Goal: Information Seeking & Learning: Find specific fact

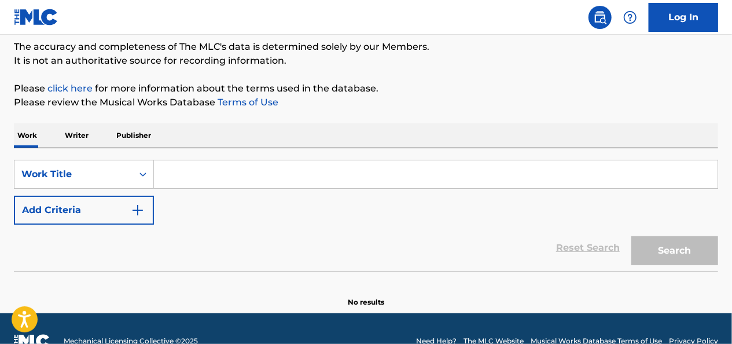
scroll to position [116, 0]
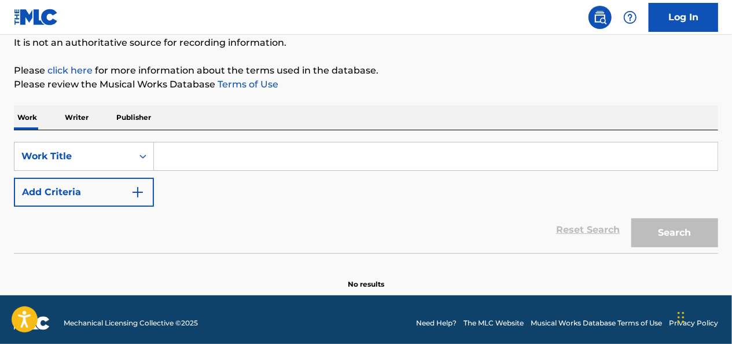
click at [175, 159] on input "Search Form" at bounding box center [436, 156] width 564 height 28
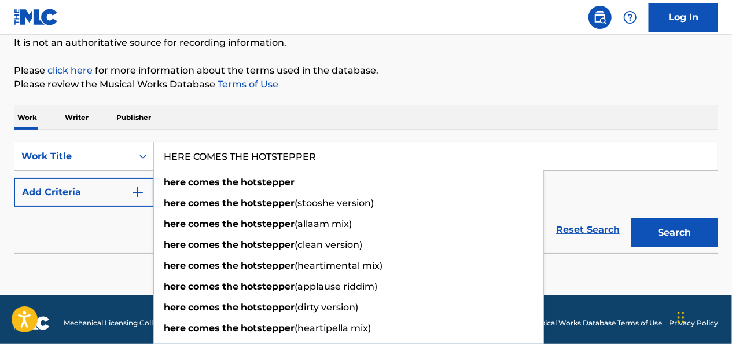
type input "HERE COMES THE HOTSTEPPER"
click at [631, 218] on button "Search" at bounding box center [674, 232] width 87 height 29
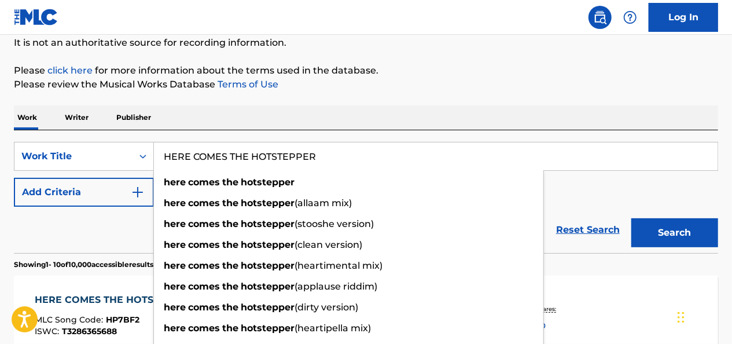
click at [0, 218] on html "Accessibility Screen-Reader Guide, Feedback, and Issue Reporting | New window C…" at bounding box center [366, 56] width 732 height 344
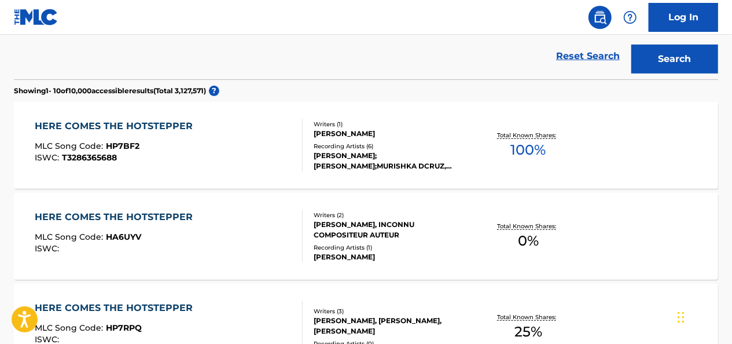
scroll to position [232, 0]
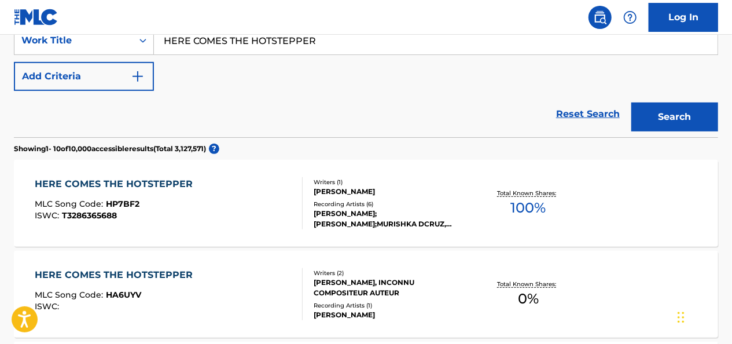
click at [155, 181] on div "HERE COMES THE HOTSTEPPER" at bounding box center [117, 184] width 164 height 14
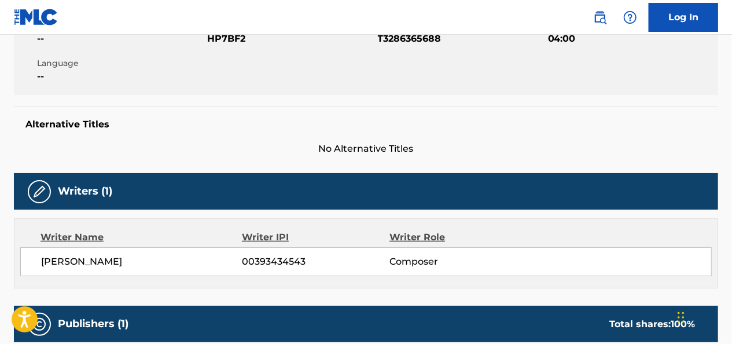
scroll to position [232, 0]
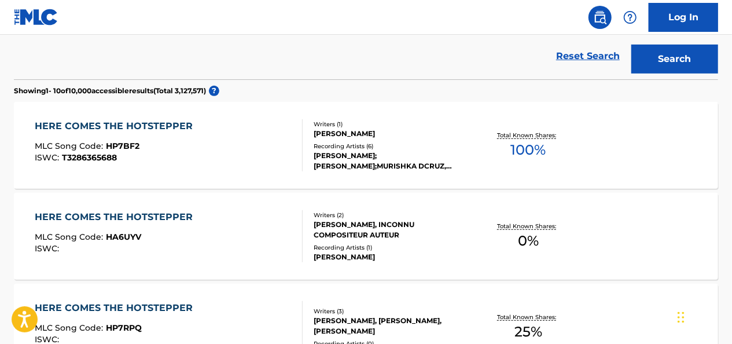
scroll to position [405, 0]
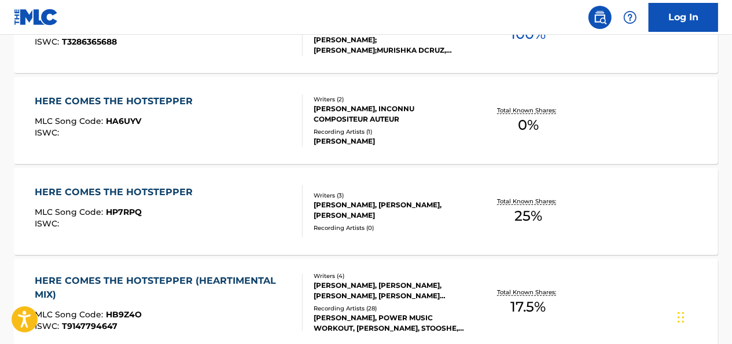
click at [175, 191] on div "HERE COMES THE HOTSTEPPER" at bounding box center [117, 192] width 164 height 14
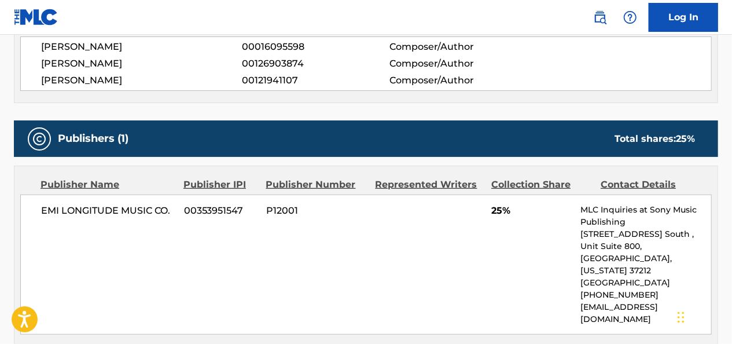
scroll to position [463, 0]
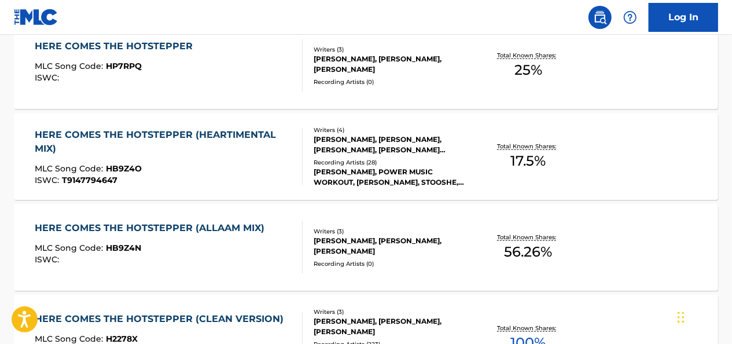
scroll to position [609, 0]
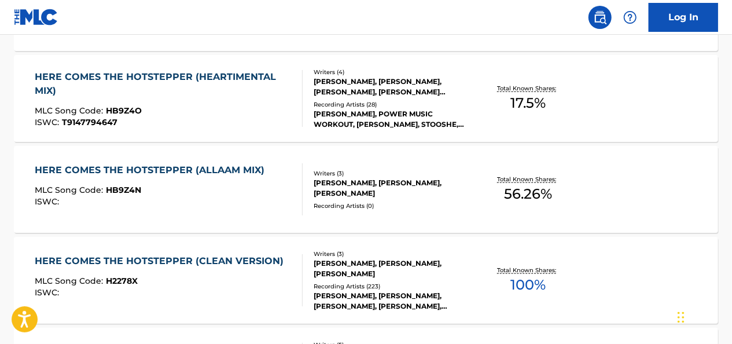
click at [192, 255] on div "HERE COMES THE HOTSTEPPER (CLEAN VERSION)" at bounding box center [162, 261] width 255 height 14
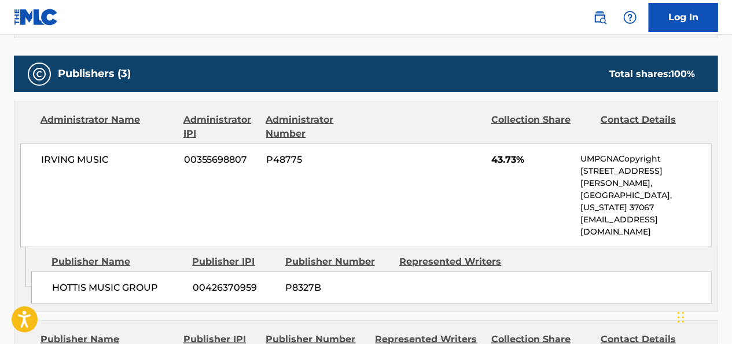
scroll to position [518, 0]
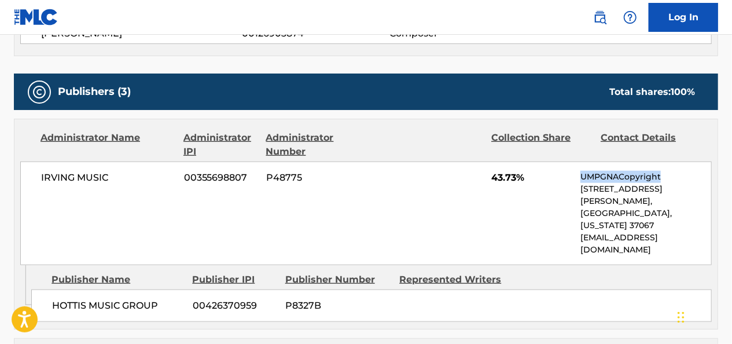
drag, startPoint x: 582, startPoint y: 175, endPoint x: 659, endPoint y: 177, distance: 77.0
click at [660, 177] on p "UMPGNACopyright" at bounding box center [646, 177] width 131 height 12
drag, startPoint x: 659, startPoint y: 177, endPoint x: 642, endPoint y: 176, distance: 16.2
copy p "UMPGNACopyright"
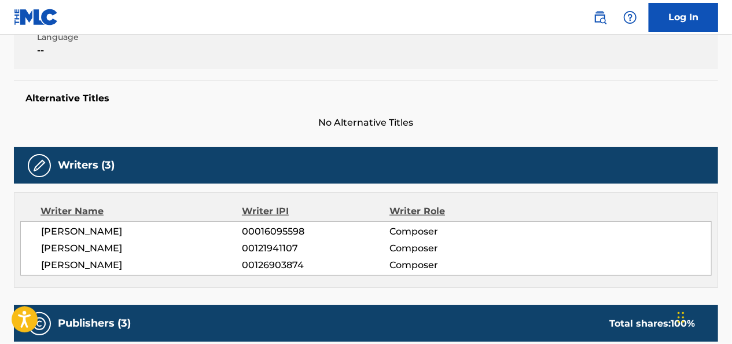
scroll to position [0, 0]
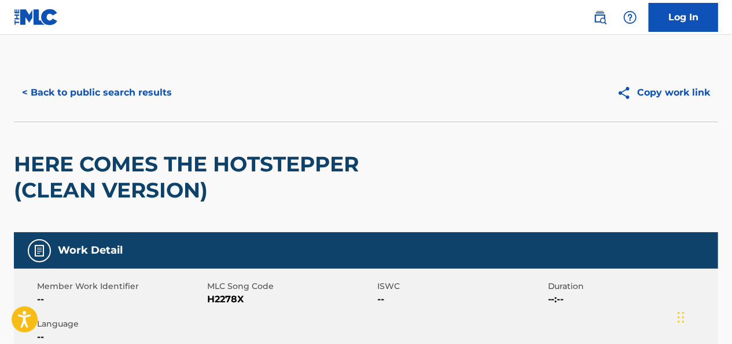
click at [98, 86] on button "< Back to public search results" at bounding box center [97, 92] width 166 height 29
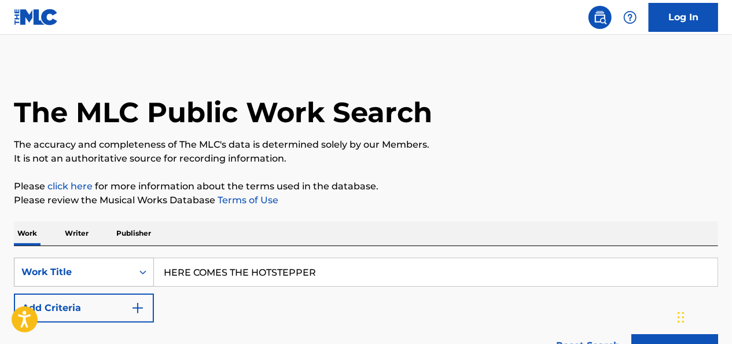
drag, startPoint x: 326, startPoint y: 276, endPoint x: 118, endPoint y: 277, distance: 208.4
click at [118, 277] on div "SearchWithCriteria3273e9a3-d348-47ba-b0bb-b3359bcbfb82 Work Title HERE COMES TH…" at bounding box center [366, 272] width 704 height 29
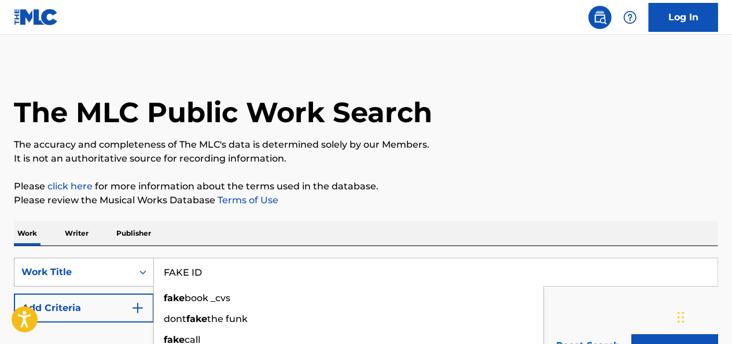
click at [631, 334] on button "Search" at bounding box center [674, 348] width 87 height 29
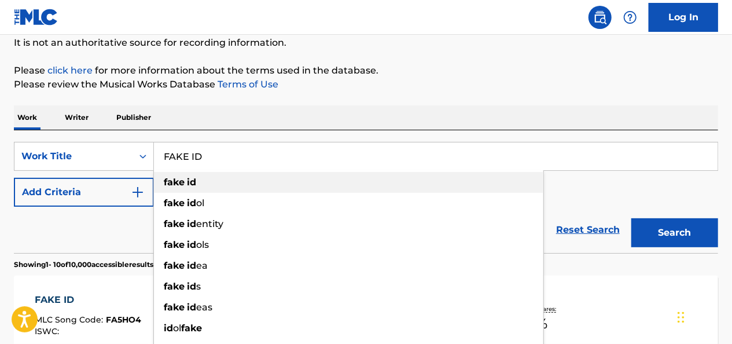
click at [172, 177] on strong "fake" at bounding box center [174, 182] width 21 height 11
type input "fake id"
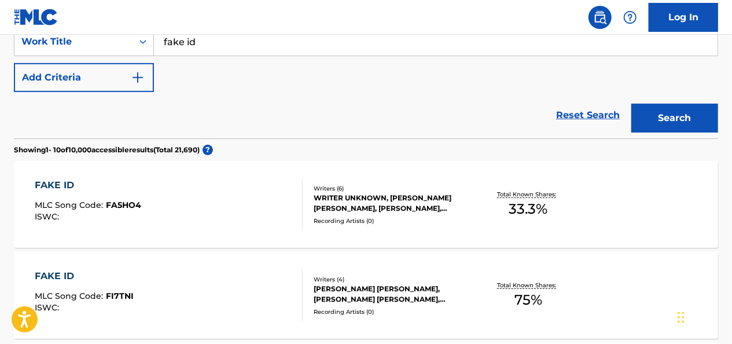
scroll to position [232, 0]
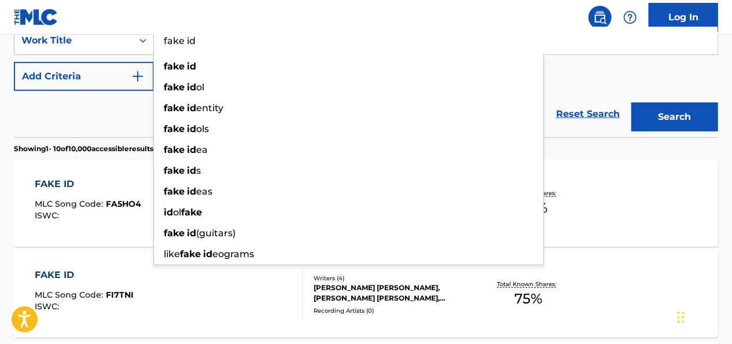
click at [15, 186] on div "FAKE ID MLC Song Code : FA5HO4 ISWC : Writers ( 6 ) WRITER UNKNOWN, [PERSON_NAM…" at bounding box center [366, 203] width 704 height 87
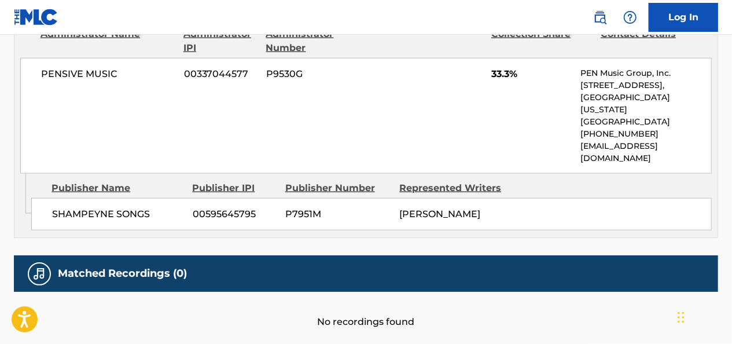
scroll to position [688, 0]
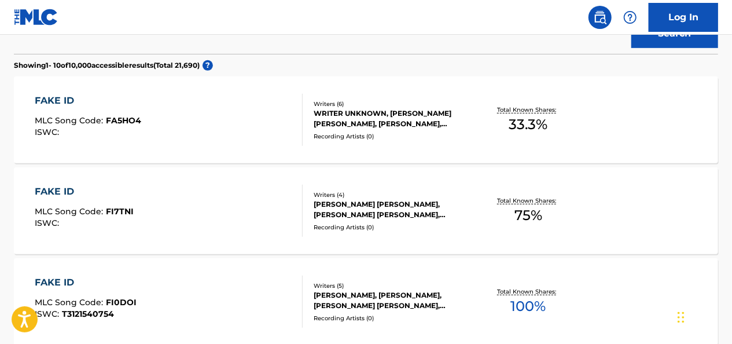
scroll to position [347, 0]
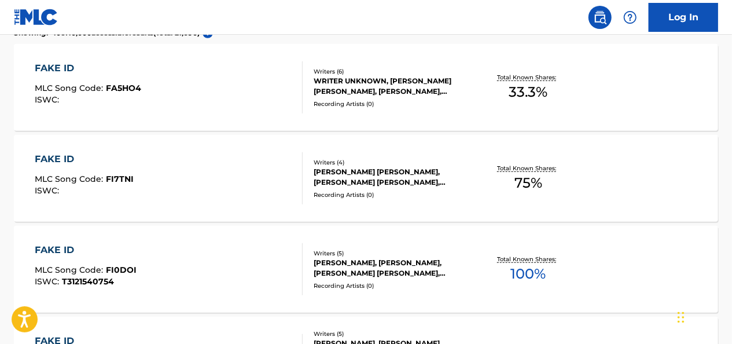
click at [71, 244] on div "FAKE ID" at bounding box center [86, 250] width 102 height 14
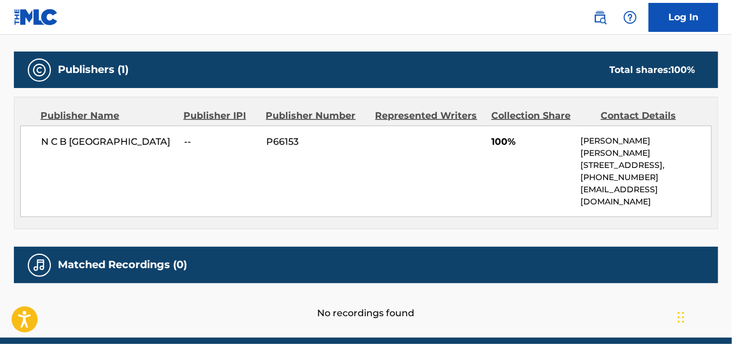
scroll to position [571, 0]
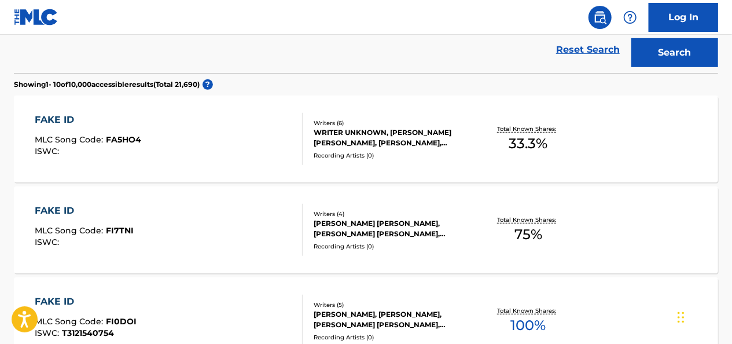
scroll to position [320, 0]
